Goal: Obtain resource: Download file/media

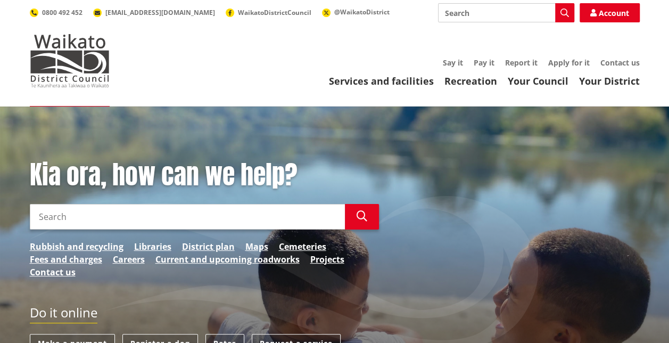
click at [247, 225] on input "Search" at bounding box center [187, 217] width 315 height 26
click at [116, 214] on input "waikato council hazzards portal" at bounding box center [187, 217] width 315 height 26
click at [366, 214] on icon "button" at bounding box center [361, 216] width 11 height 11
drag, startPoint x: 168, startPoint y: 224, endPoint x: 101, endPoint y: 220, distance: 67.1
click at [101, 220] on input "waikato council hazards portal" at bounding box center [187, 217] width 315 height 26
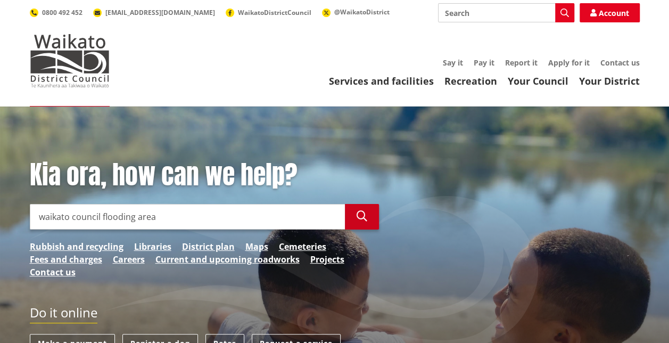
type input "waikato council flooding area"
click at [367, 219] on button "Search" at bounding box center [362, 217] width 34 height 26
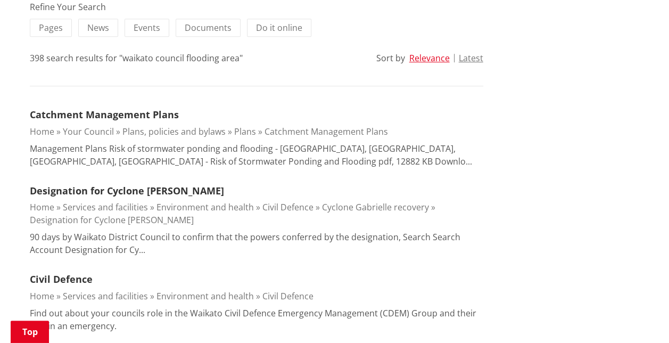
scroll to position [263, 0]
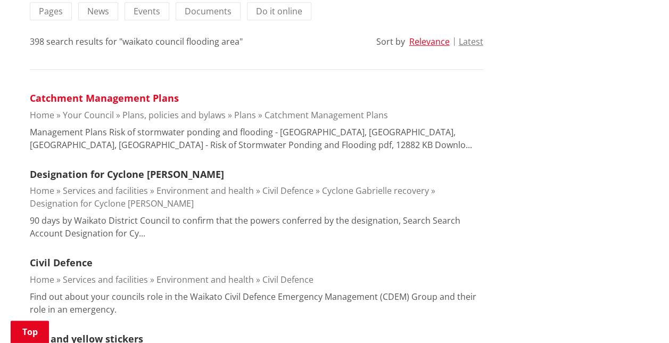
click at [69, 99] on link "Catchment Management Plans" at bounding box center [104, 97] width 149 height 13
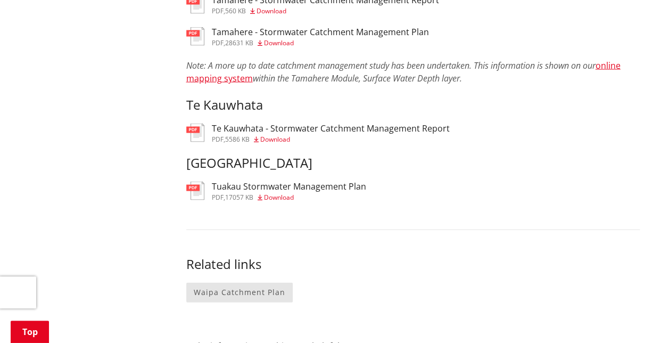
scroll to position [1049, 0]
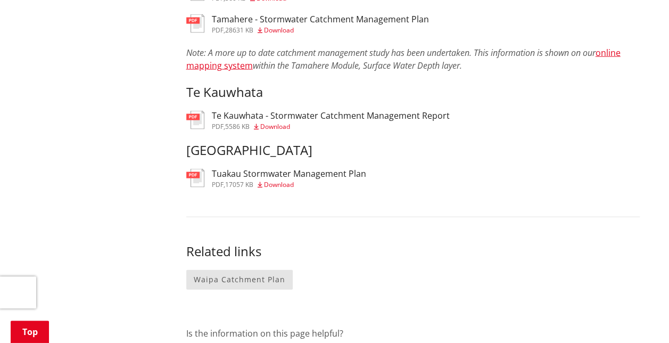
click at [281, 189] on span "Download" at bounding box center [279, 184] width 30 height 9
